Goal: Navigation & Orientation: Find specific page/section

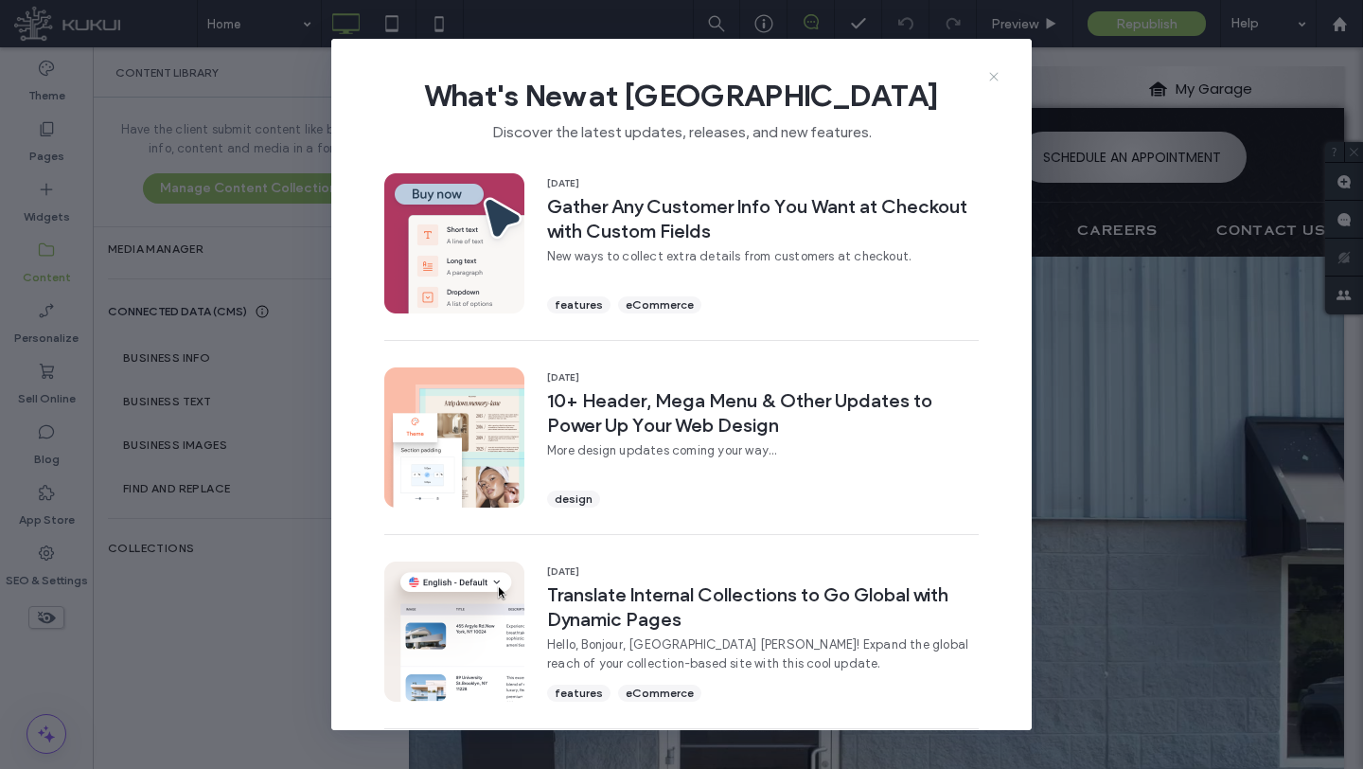
click at [995, 79] on icon at bounding box center [993, 76] width 15 height 15
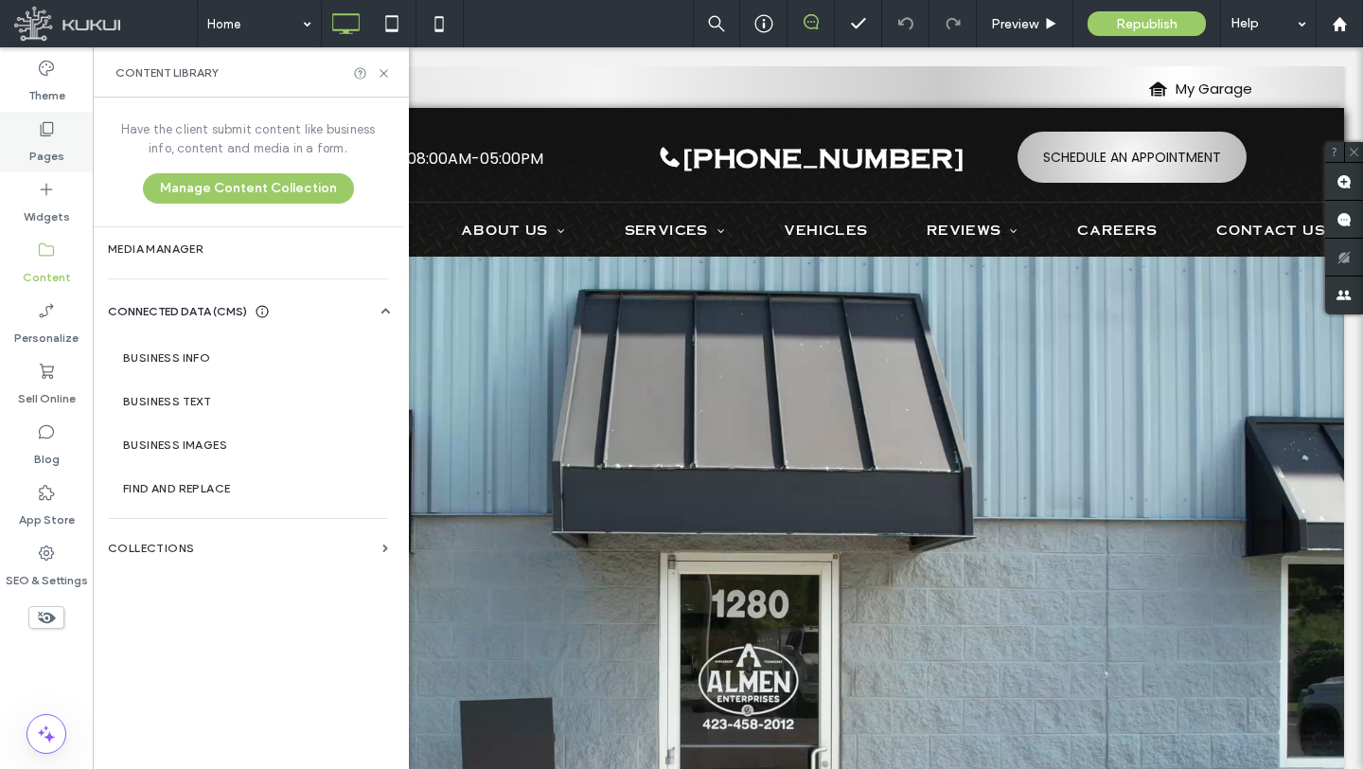
click at [48, 157] on label "Pages" at bounding box center [46, 151] width 35 height 27
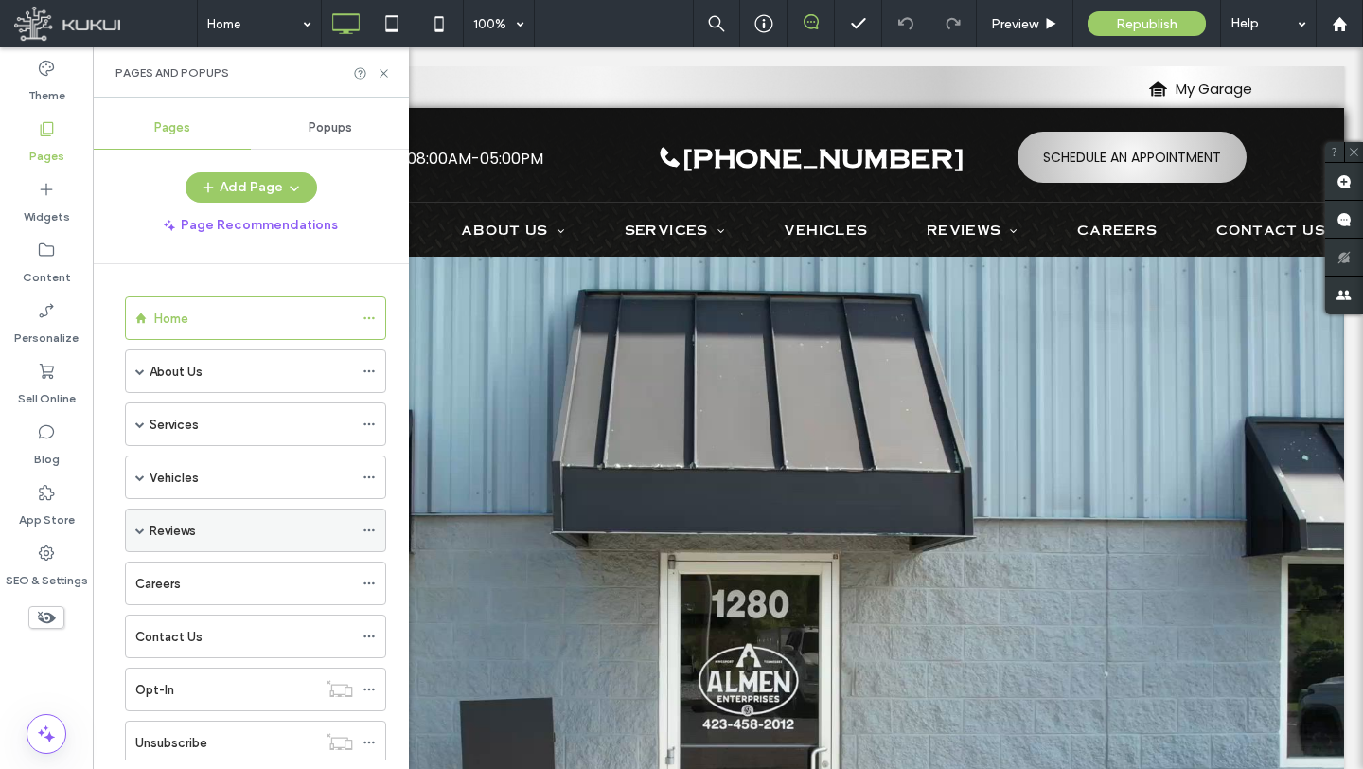
scroll to position [52, 0]
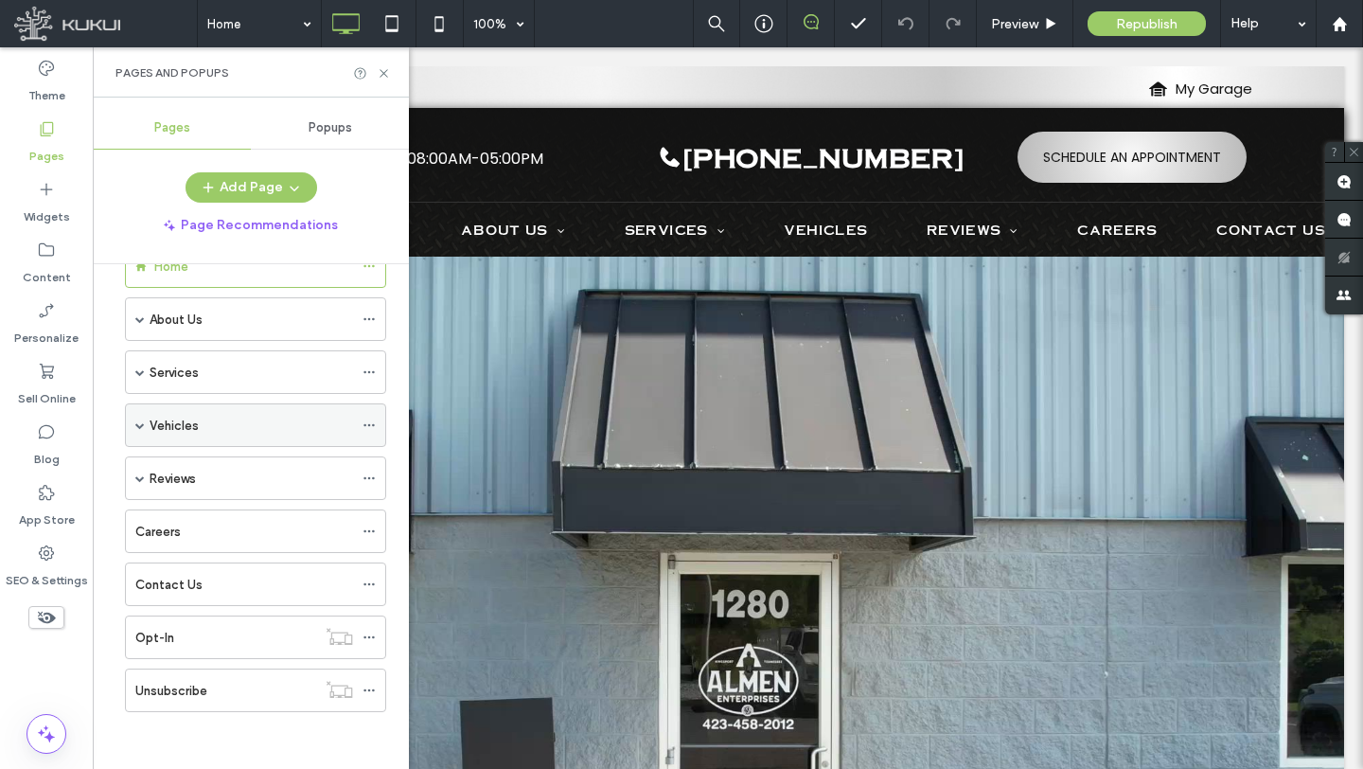
click at [139, 423] on span at bounding box center [139, 424] width 9 height 9
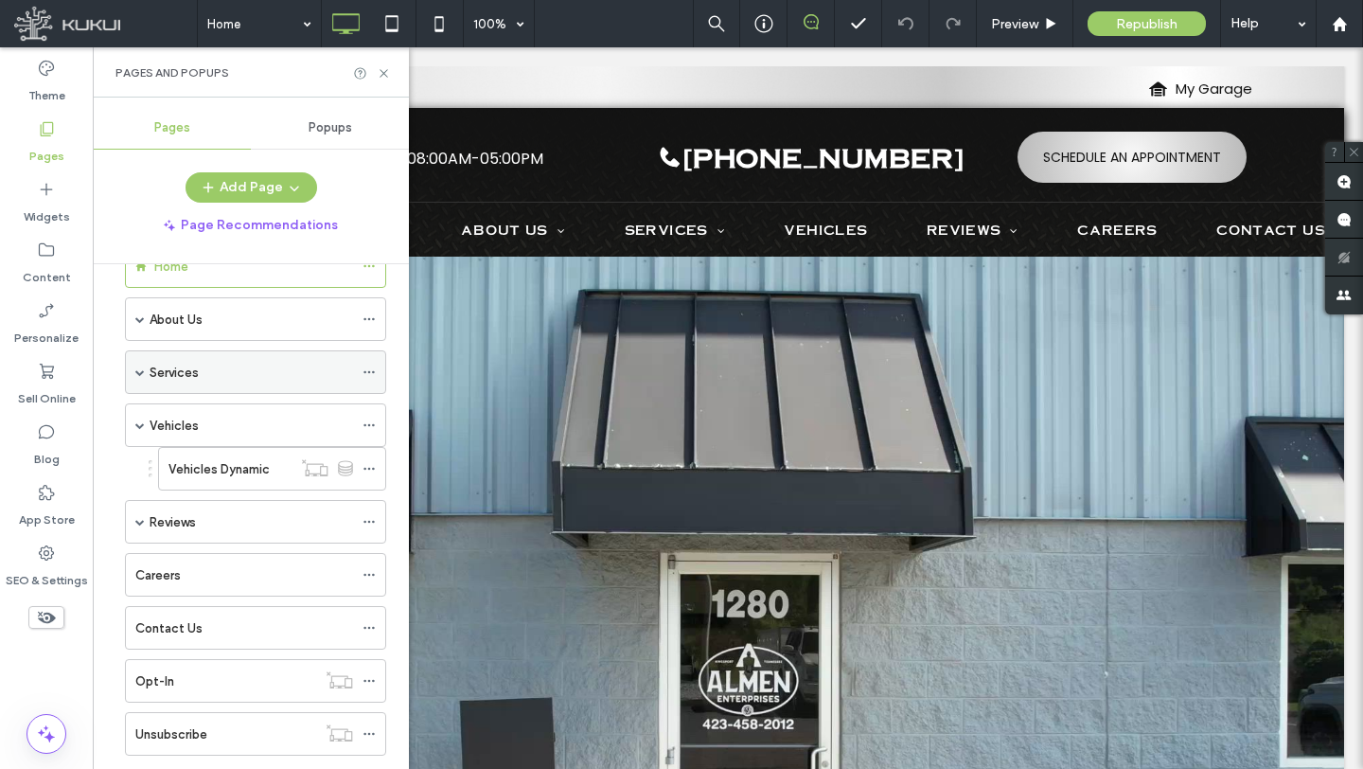
click at [141, 369] on span at bounding box center [139, 371] width 9 height 9
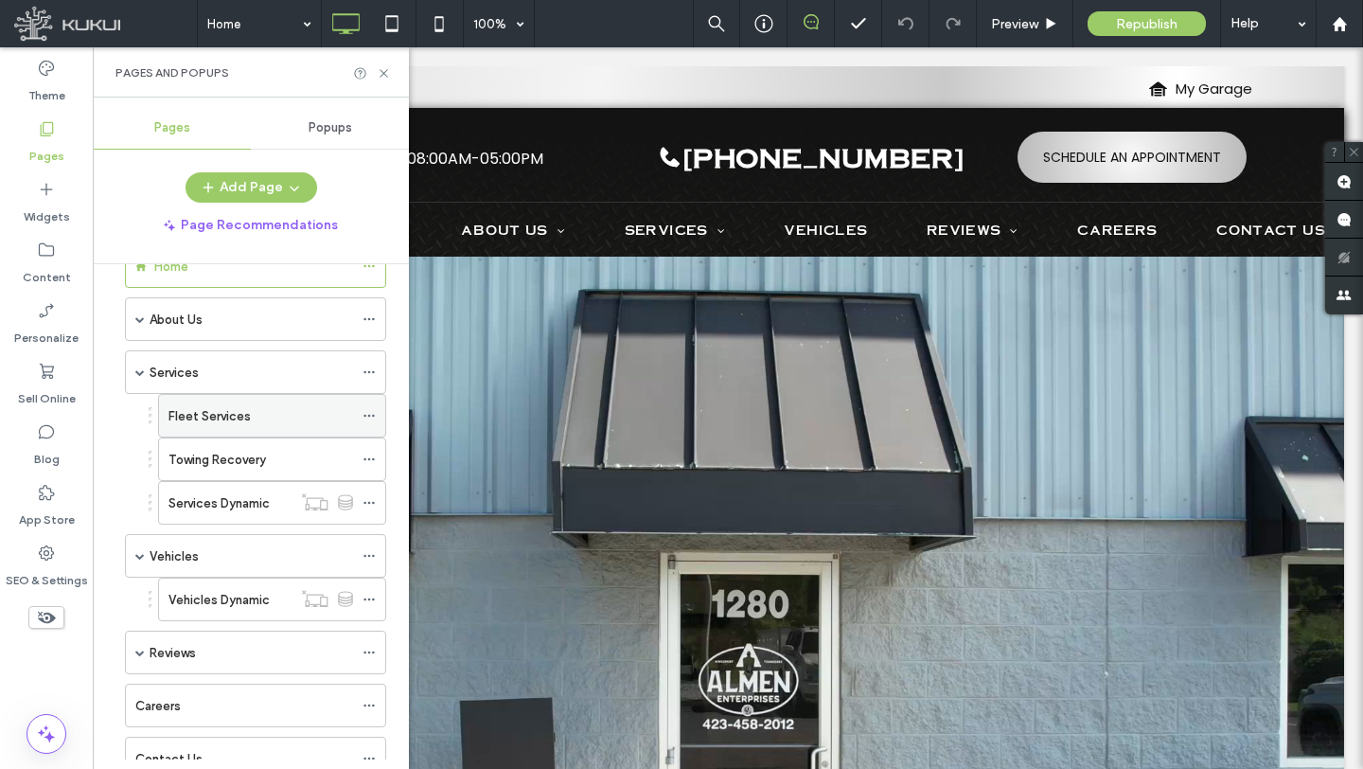
click at [265, 413] on div "Fleet Services" at bounding box center [261, 416] width 185 height 20
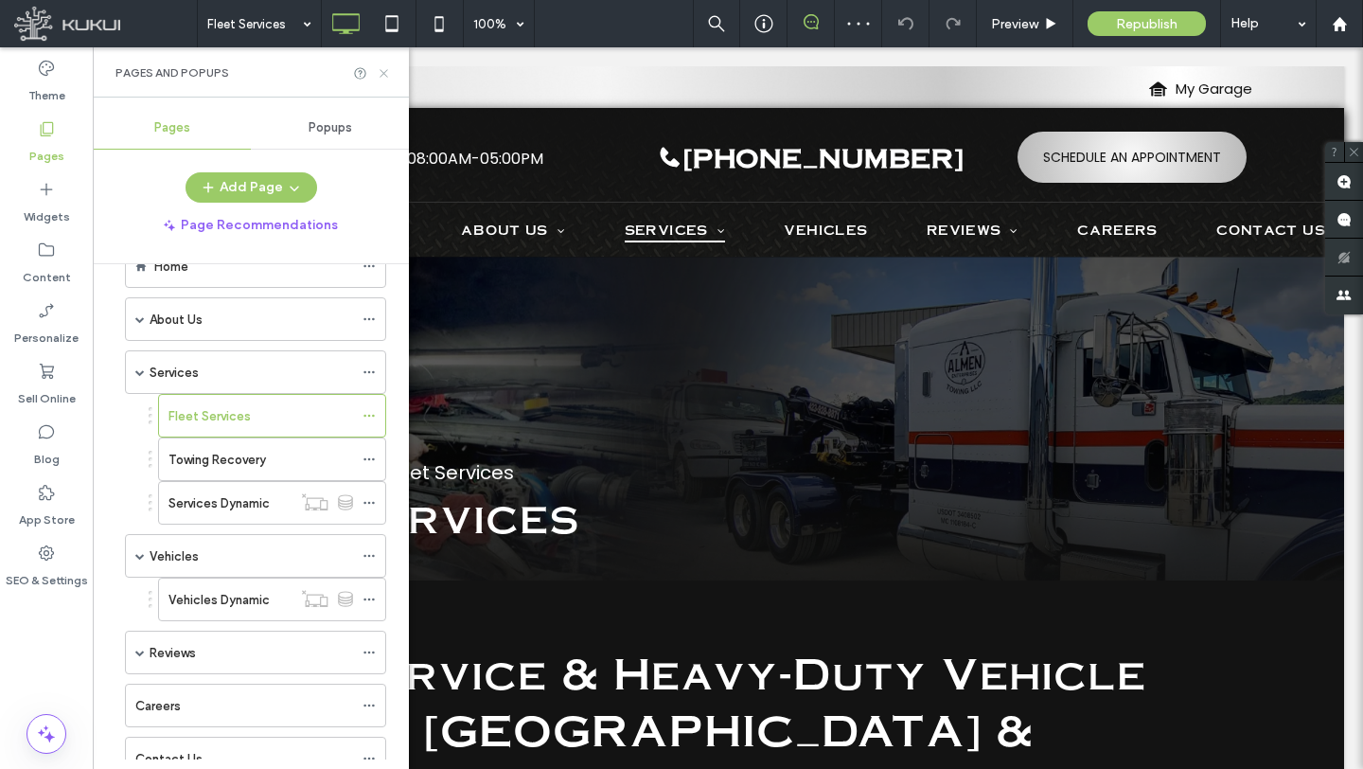
click at [388, 75] on icon at bounding box center [384, 73] width 14 height 14
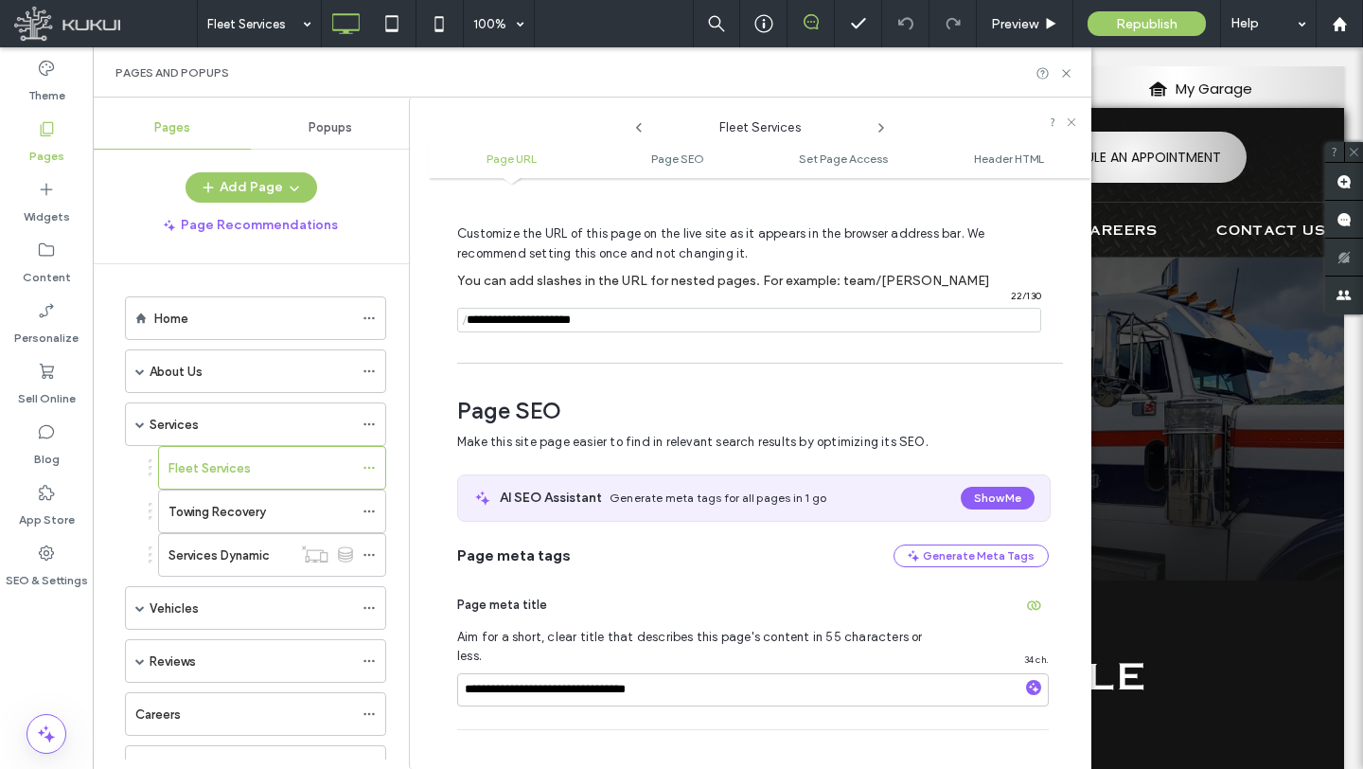
drag, startPoint x: 657, startPoint y: 318, endPoint x: 449, endPoint y: 333, distance: 208.8
click at [451, 333] on div "**********" at bounding box center [760, 473] width 663 height 572
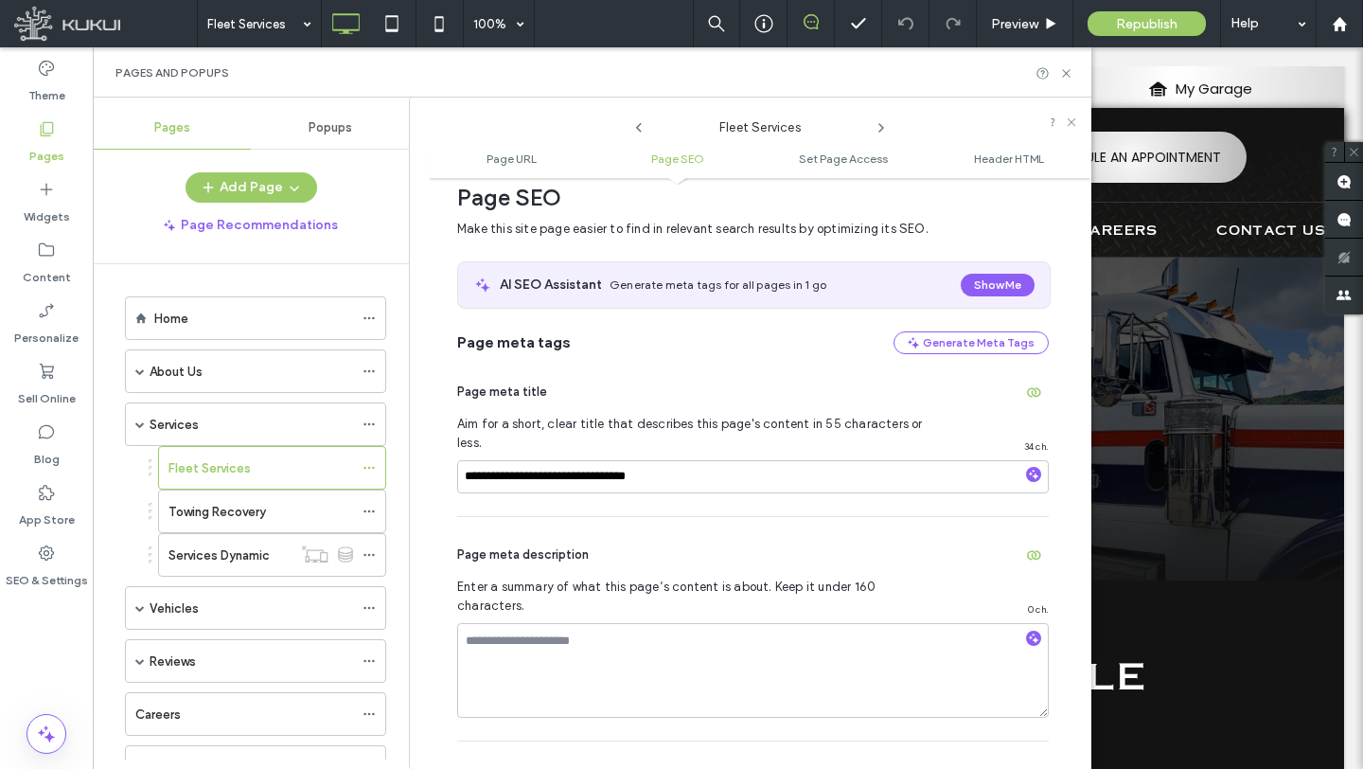
scroll to position [254, 0]
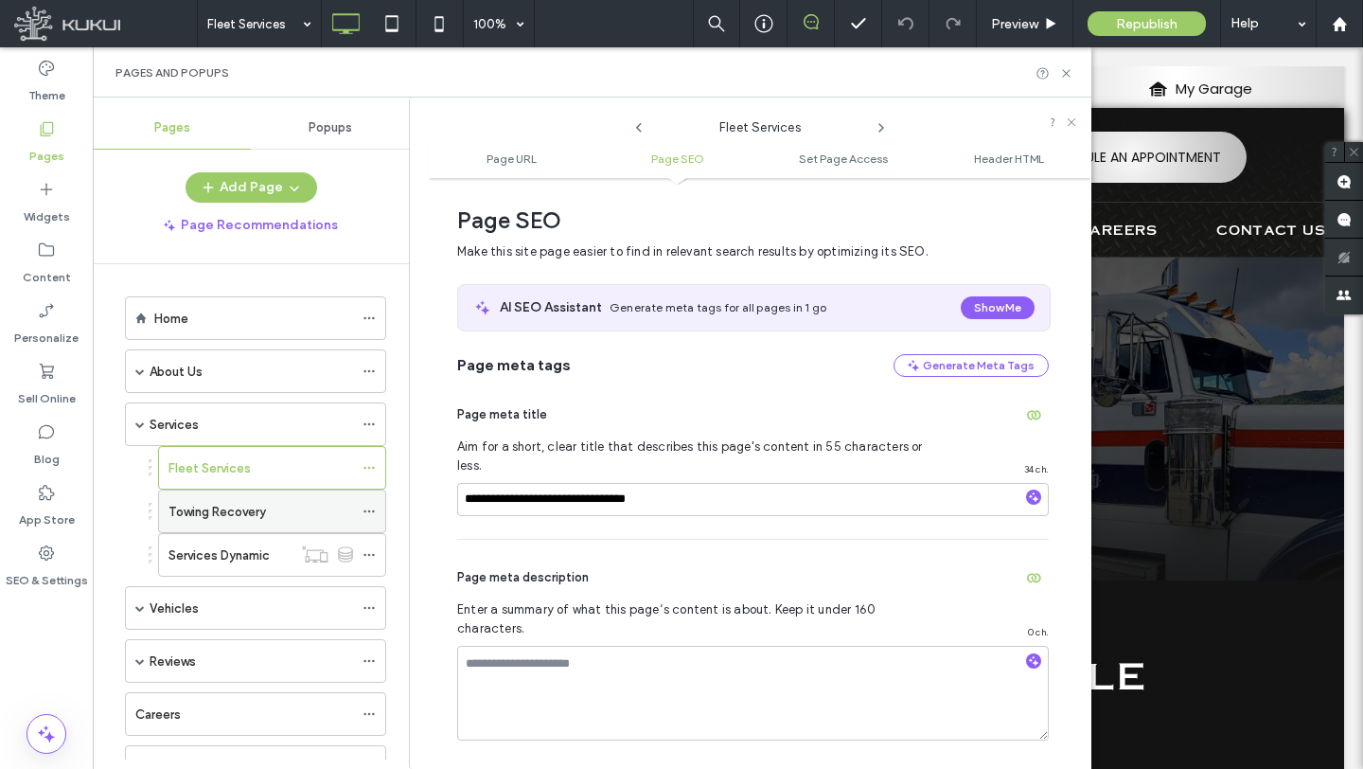
click at [367, 510] on icon at bounding box center [369, 511] width 13 height 13
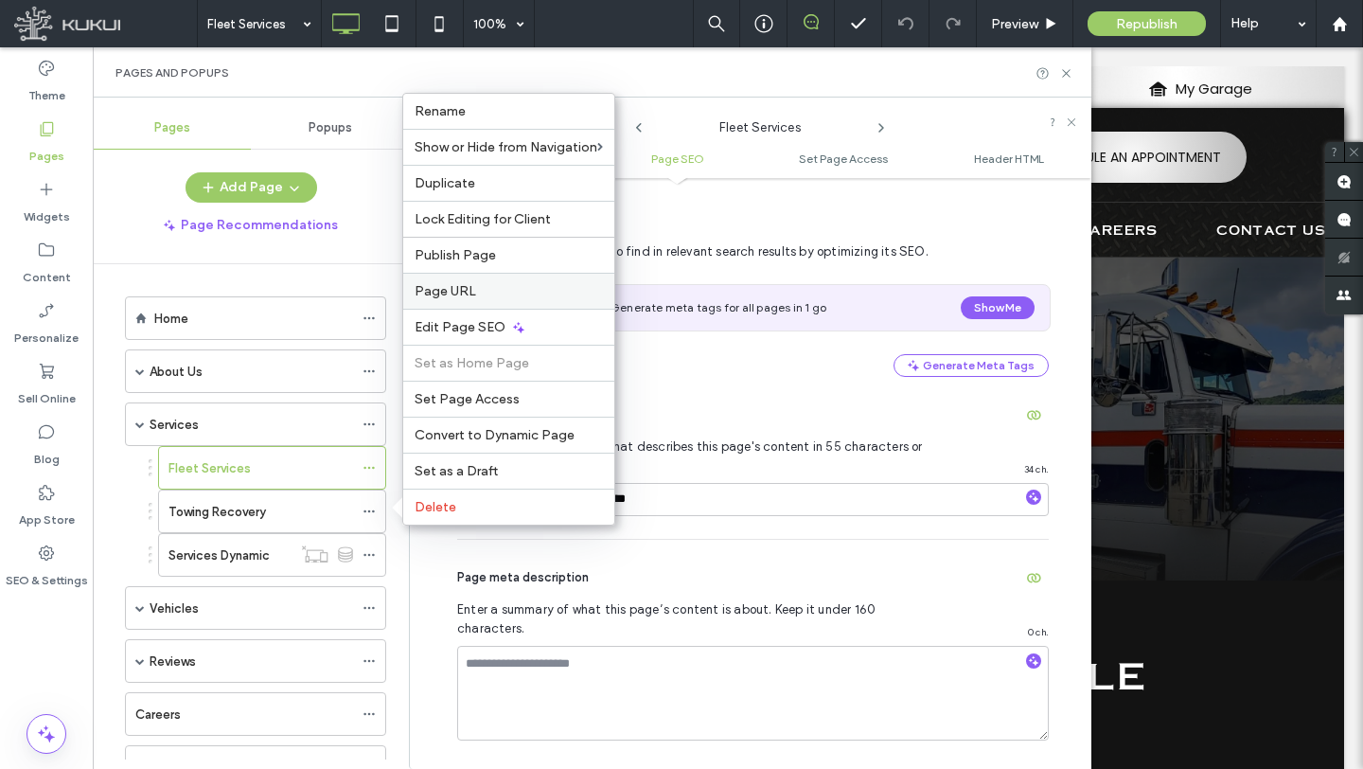
click at [472, 299] on div "Page URL" at bounding box center [508, 291] width 211 height 36
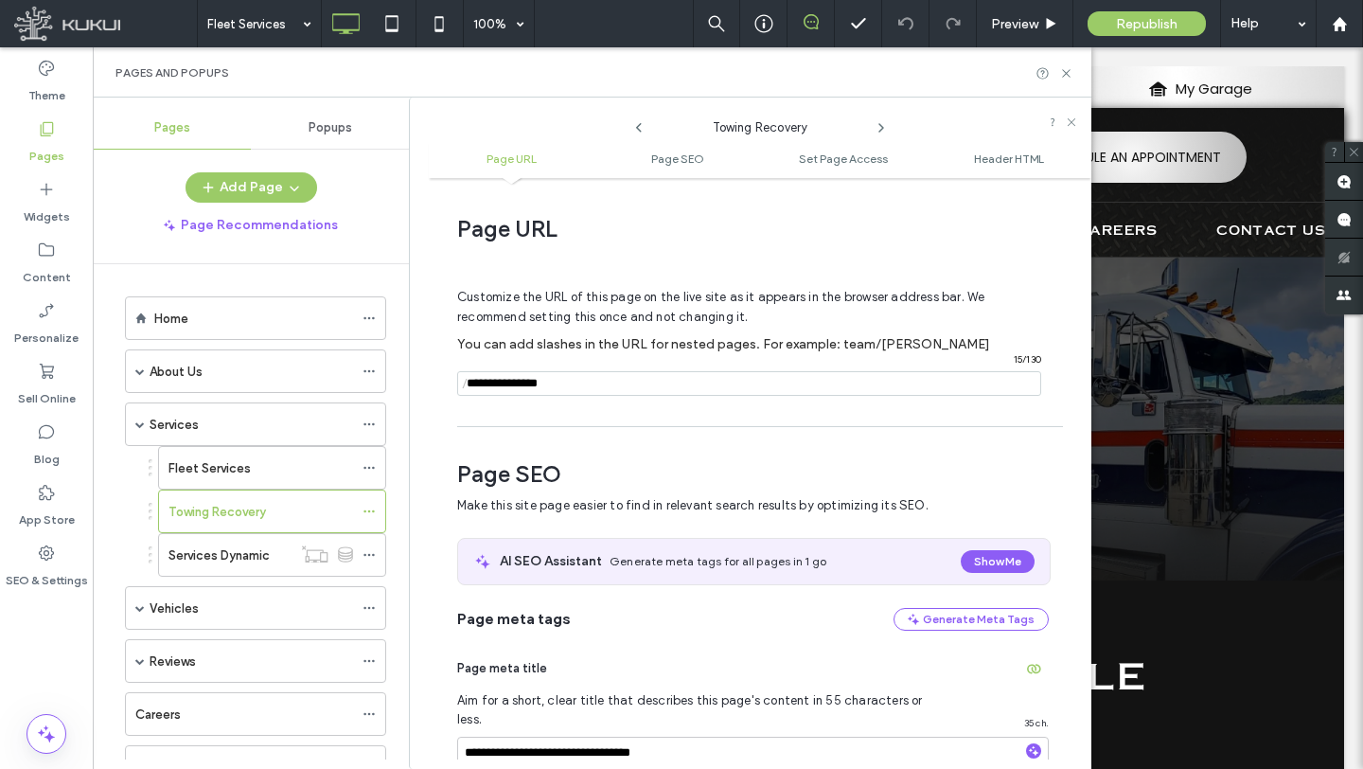
scroll to position [9, 0]
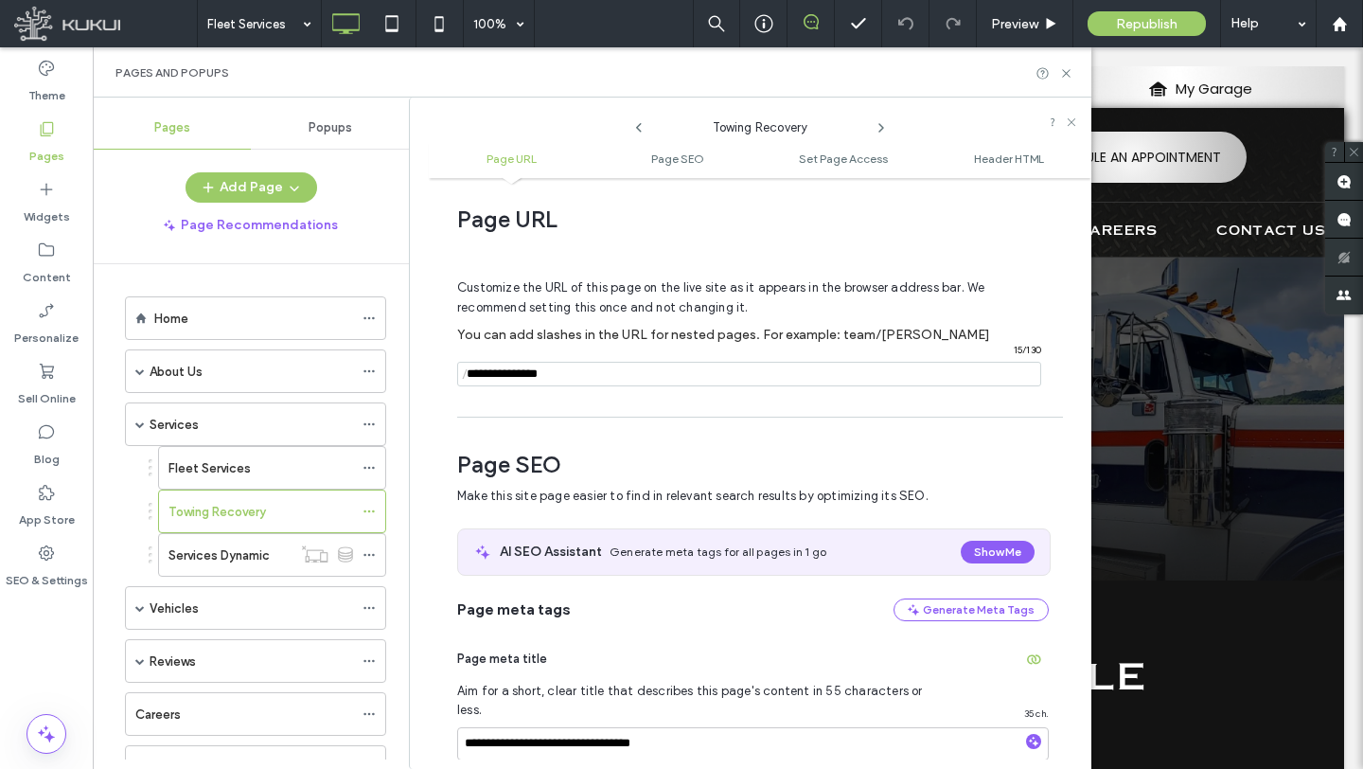
drag, startPoint x: 565, startPoint y: 378, endPoint x: 443, endPoint y: 378, distance: 122.1
click at [444, 378] on div "**********" at bounding box center [760, 473] width 663 height 572
